Goal: Information Seeking & Learning: Learn about a topic

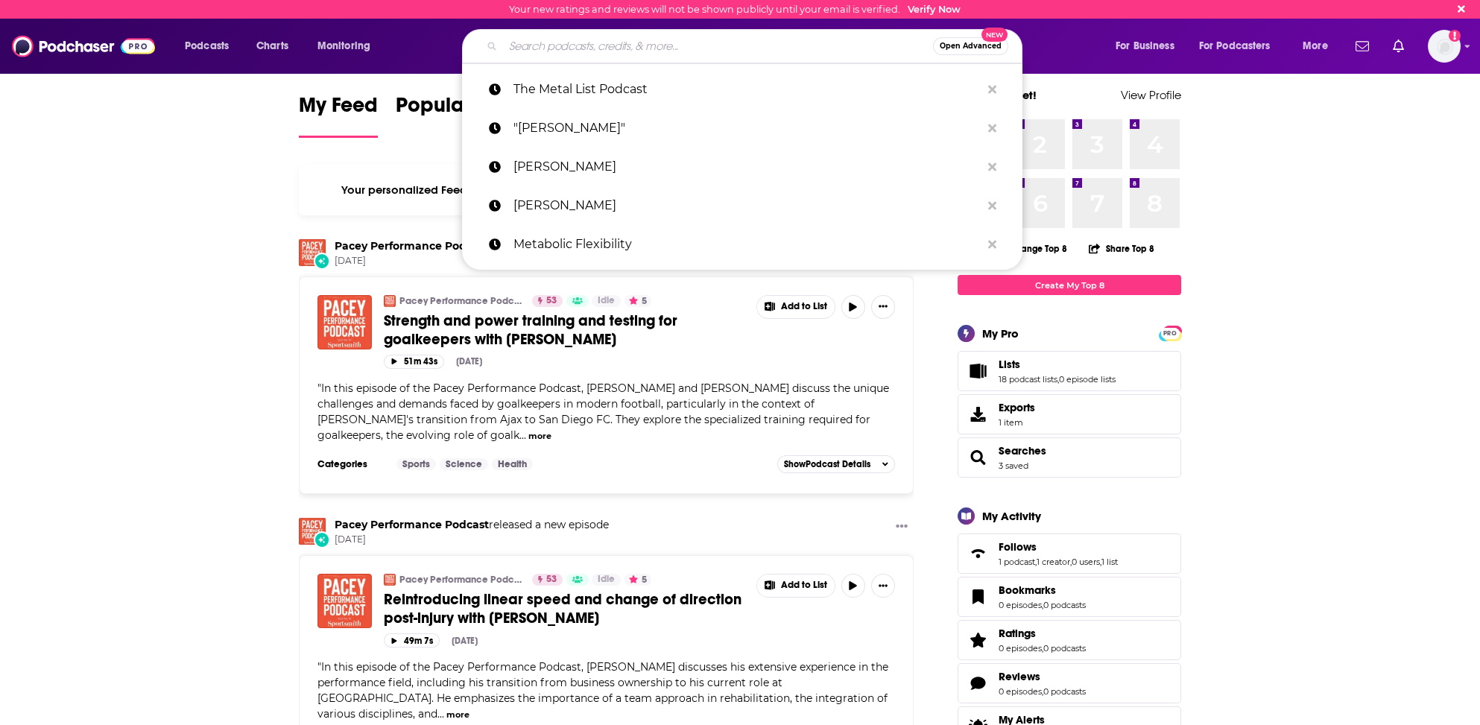
click at [523, 48] on input "Search podcasts, credits, & more..." at bounding box center [718, 46] width 430 height 24
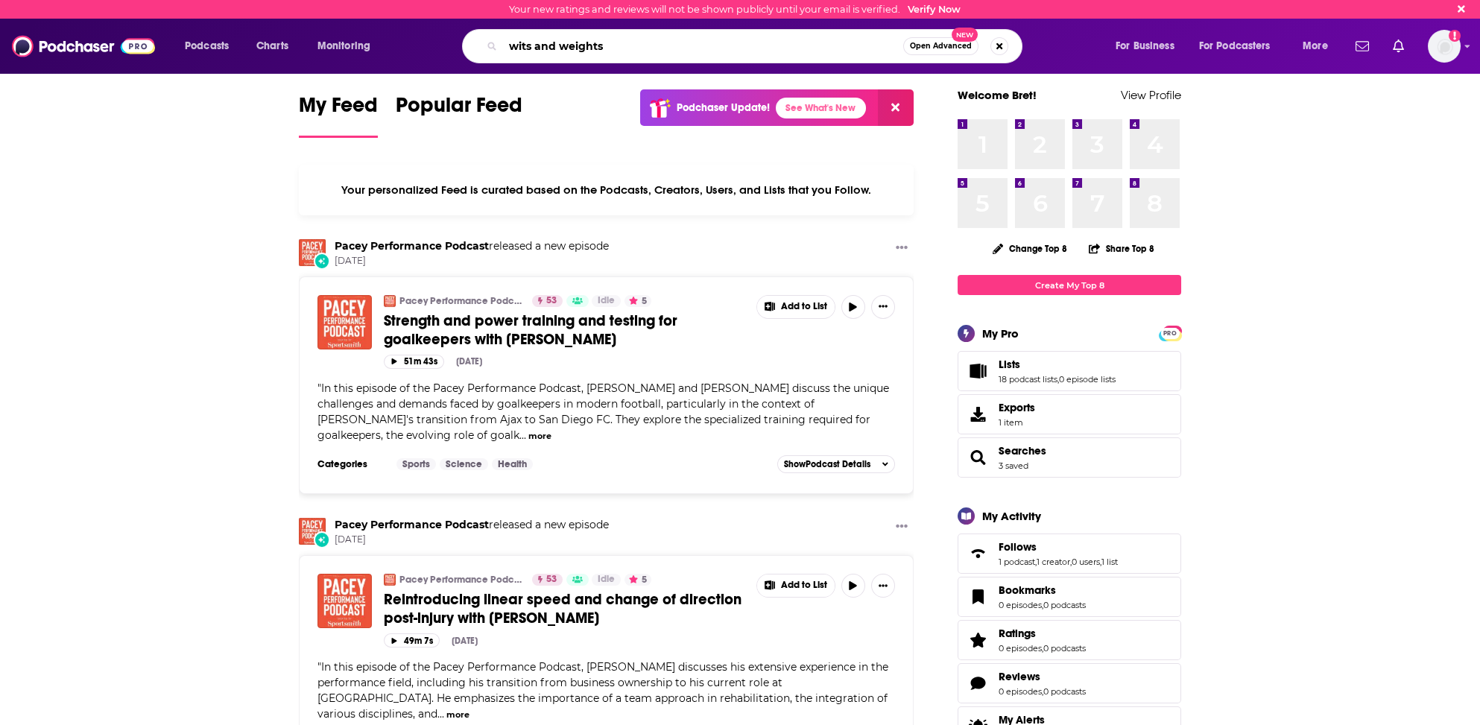
type input "wits and weights"
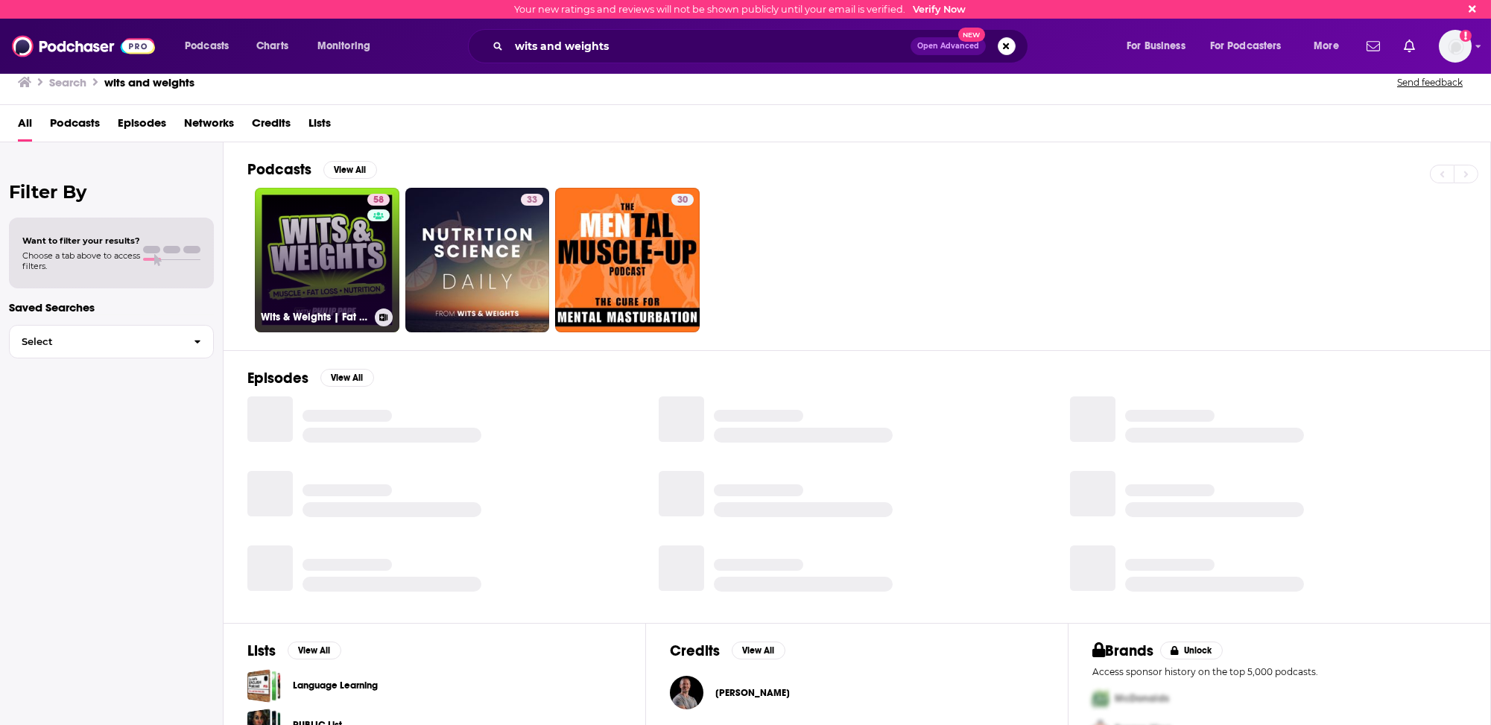
click at [304, 285] on link "58 Wits & Weights | Fat Loss, Nutrition, & Strength Training for Lifters" at bounding box center [327, 260] width 145 height 145
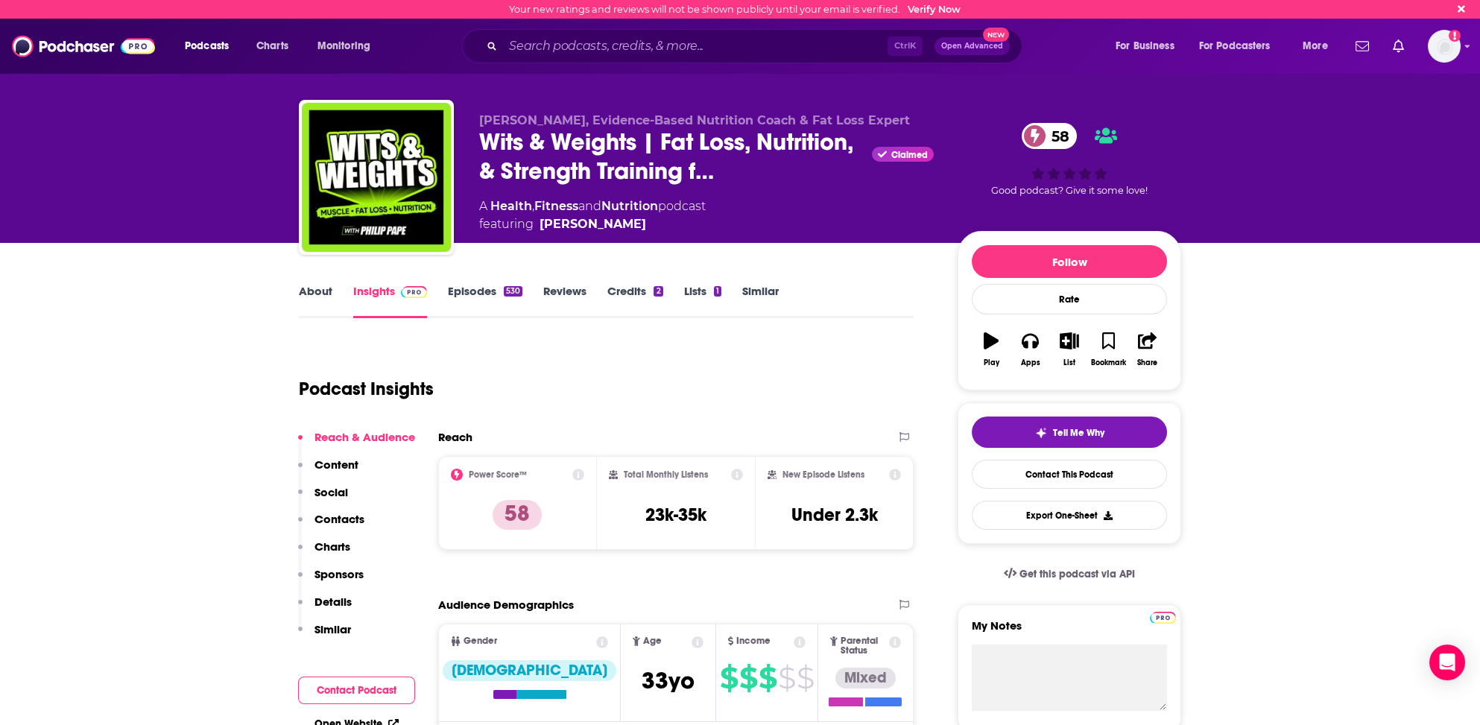
click at [380, 294] on link "Insights" at bounding box center [390, 301] width 74 height 34
click at [317, 287] on link "About" at bounding box center [316, 301] width 34 height 34
